Goal: Navigation & Orientation: Find specific page/section

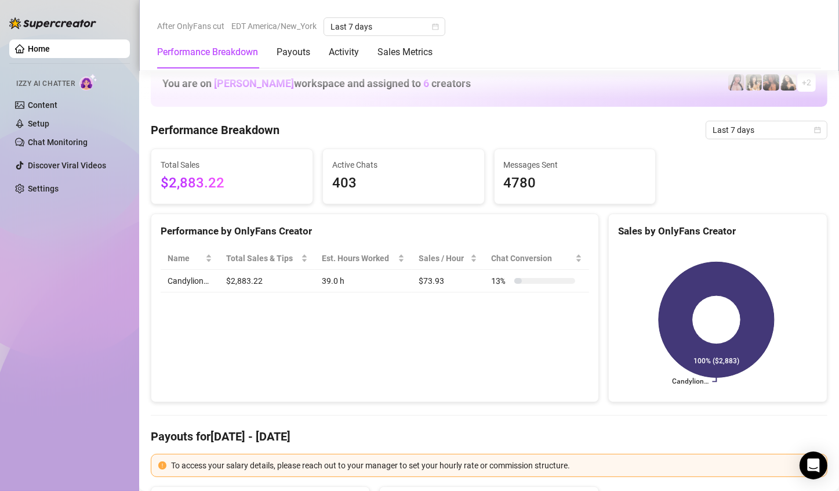
scroll to position [510, 0]
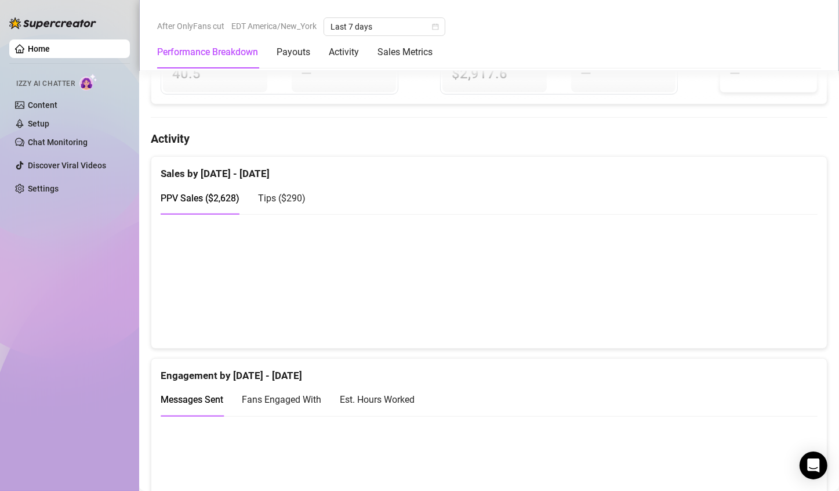
scroll to position [544, 0]
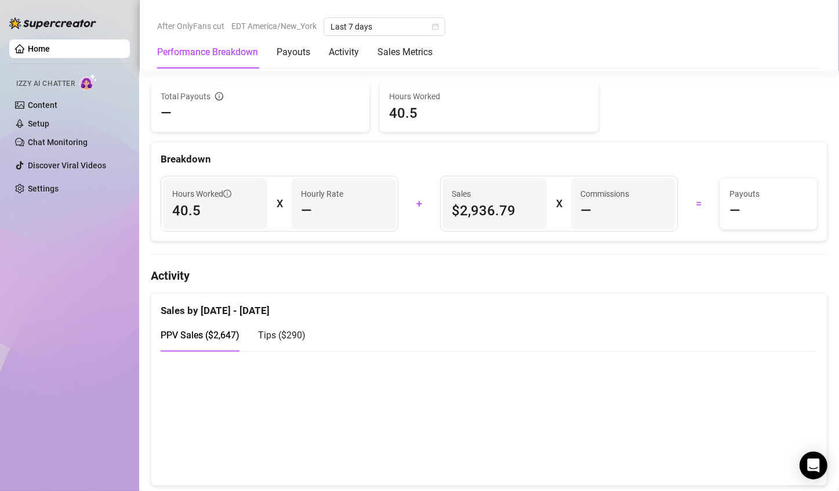
scroll to position [478, 0]
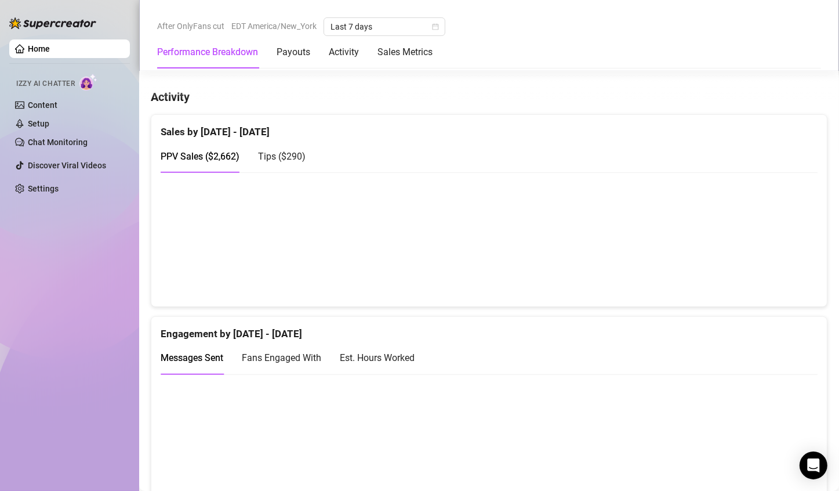
scroll to position [586, 0]
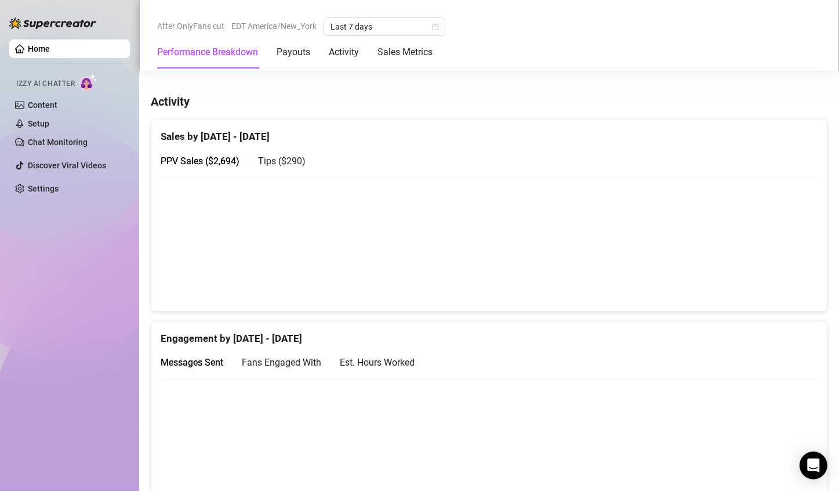
scroll to position [551, 0]
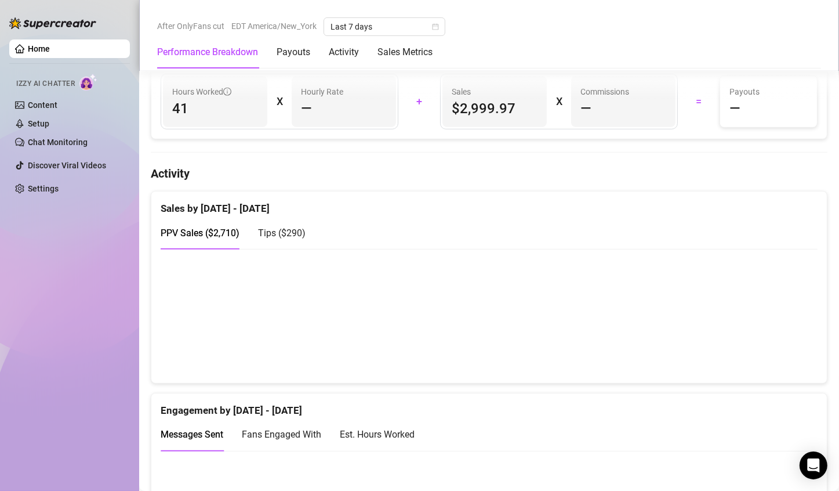
scroll to position [546, 0]
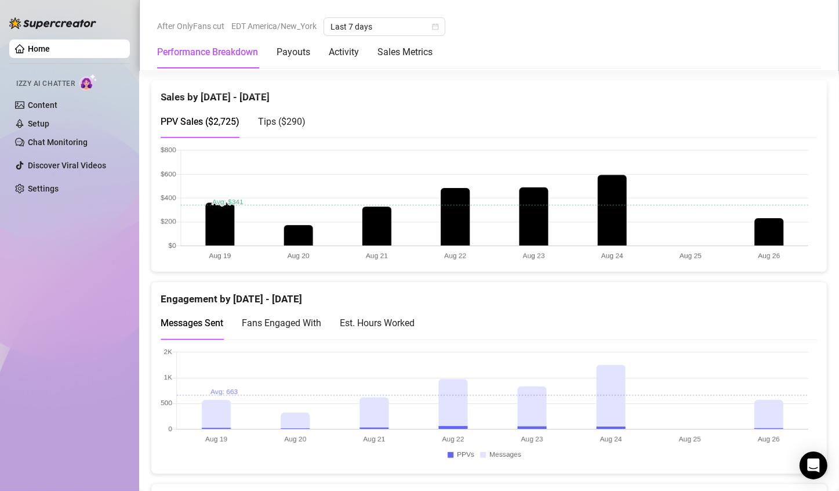
scroll to position [620, 0]
